Goal: Check status

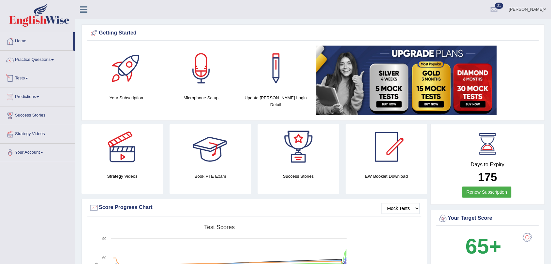
click at [21, 76] on link "Tests" at bounding box center [37, 77] width 74 height 16
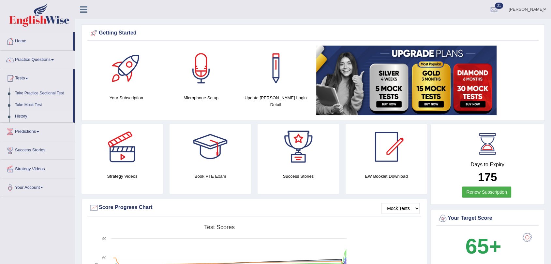
click at [23, 117] on link "History" at bounding box center [42, 117] width 61 height 12
